Goal: Task Accomplishment & Management: Manage account settings

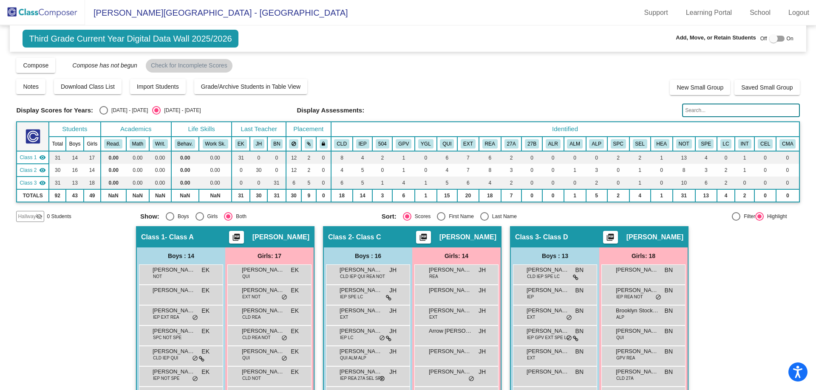
click at [49, 11] on img at bounding box center [42, 12] width 85 height 25
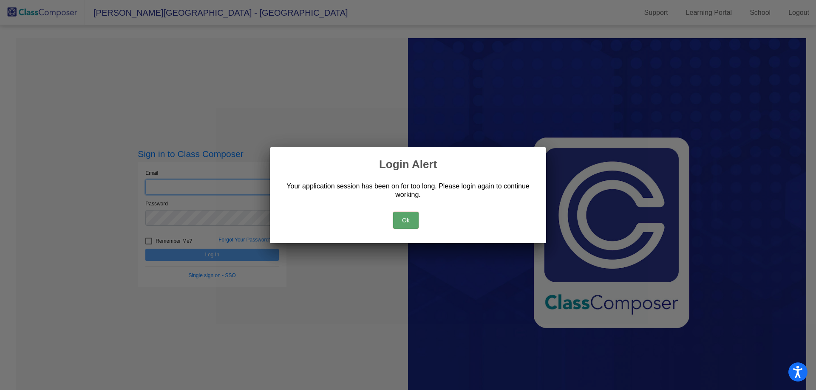
type input "[EMAIL_ADDRESS][DOMAIN_NAME]"
click at [404, 219] on button "Ok" at bounding box center [405, 220] width 25 height 17
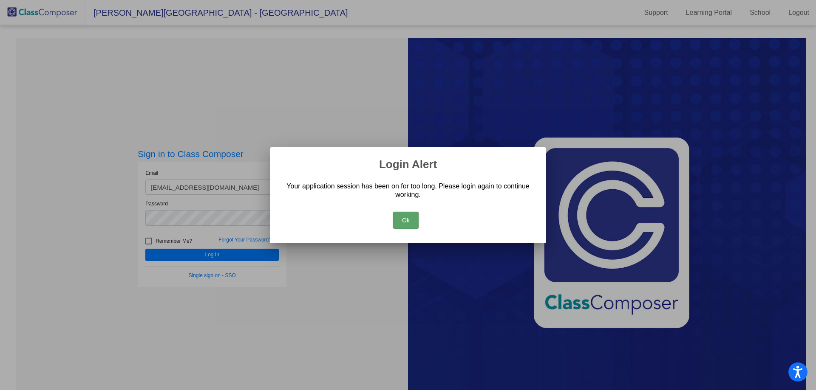
click at [410, 219] on button "Ok" at bounding box center [405, 220] width 25 height 17
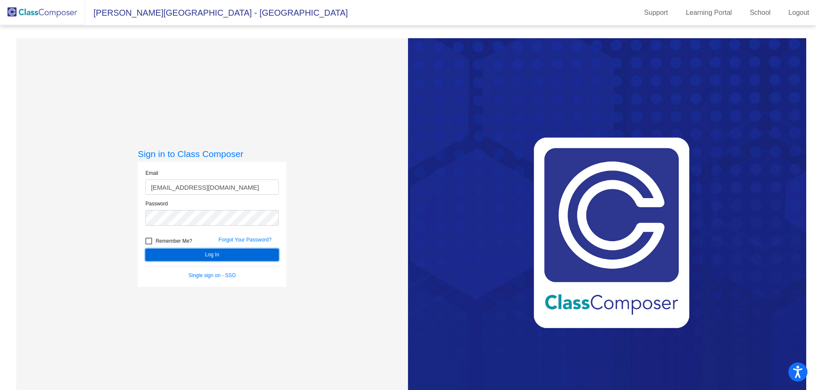
click at [192, 253] on button "Log In" at bounding box center [211, 255] width 133 height 12
